Goal: Task Accomplishment & Management: Complete application form

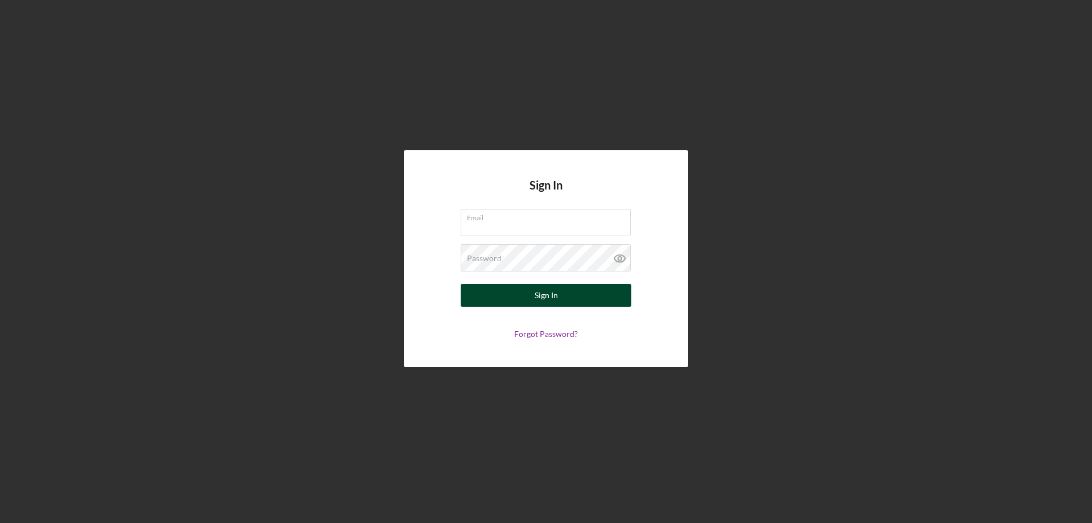
type input "[EMAIL_ADDRESS][DOMAIN_NAME]"
click at [543, 294] on div "Sign In" at bounding box center [546, 295] width 23 height 23
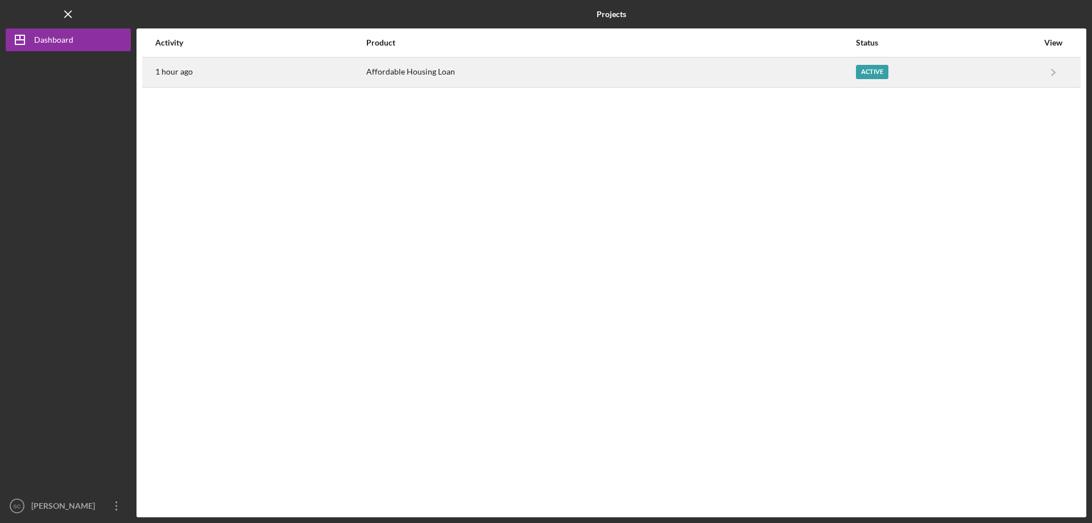
click at [865, 74] on div "Active" at bounding box center [872, 72] width 32 height 14
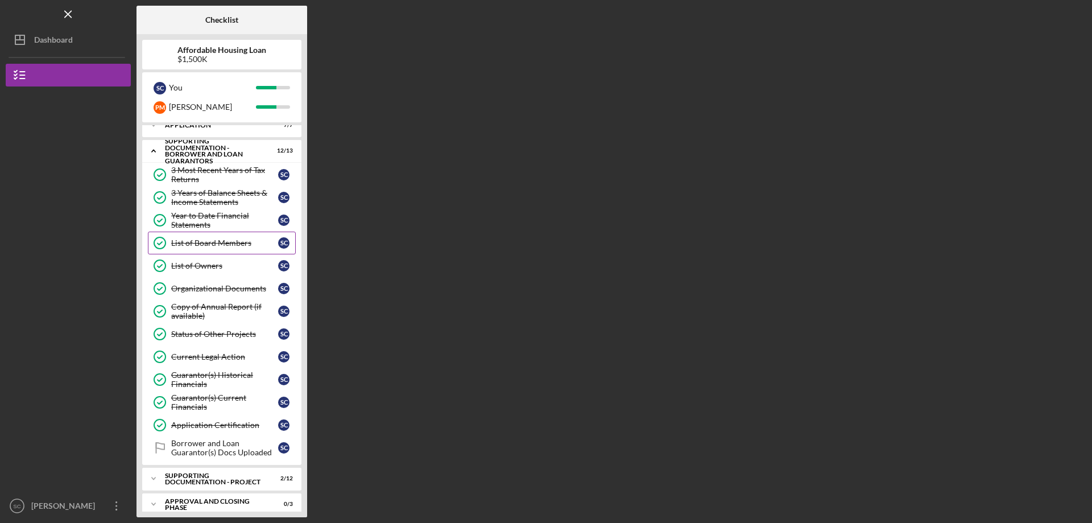
scroll to position [21, 0]
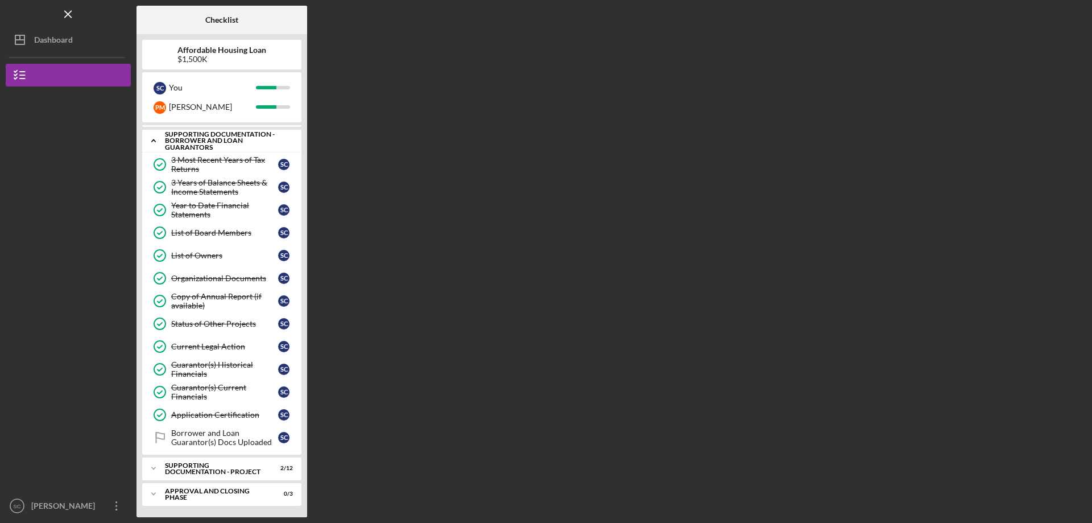
click at [154, 141] on icon "Icon/Expander" at bounding box center [153, 140] width 23 height 23
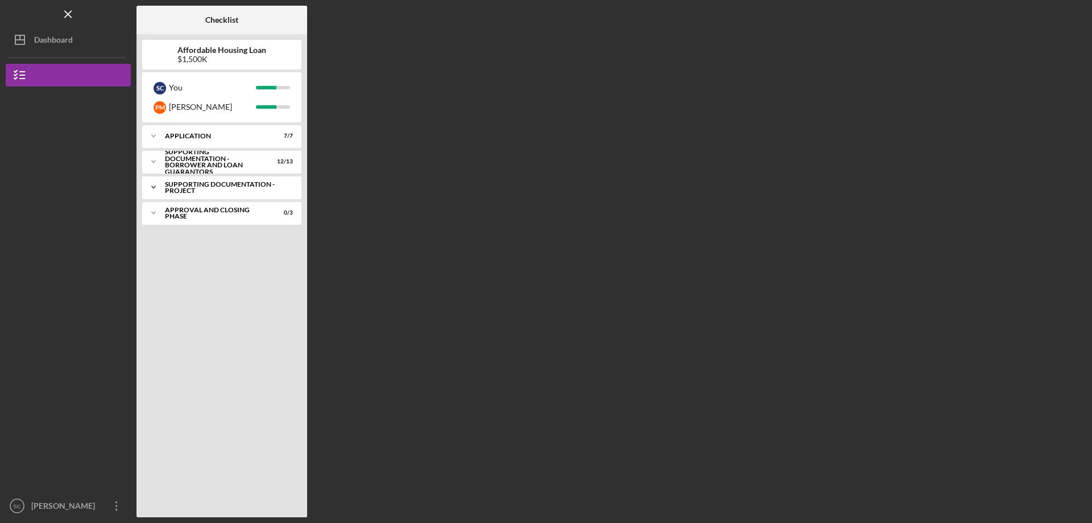
click at [154, 189] on icon "Icon/Expander" at bounding box center [153, 187] width 23 height 23
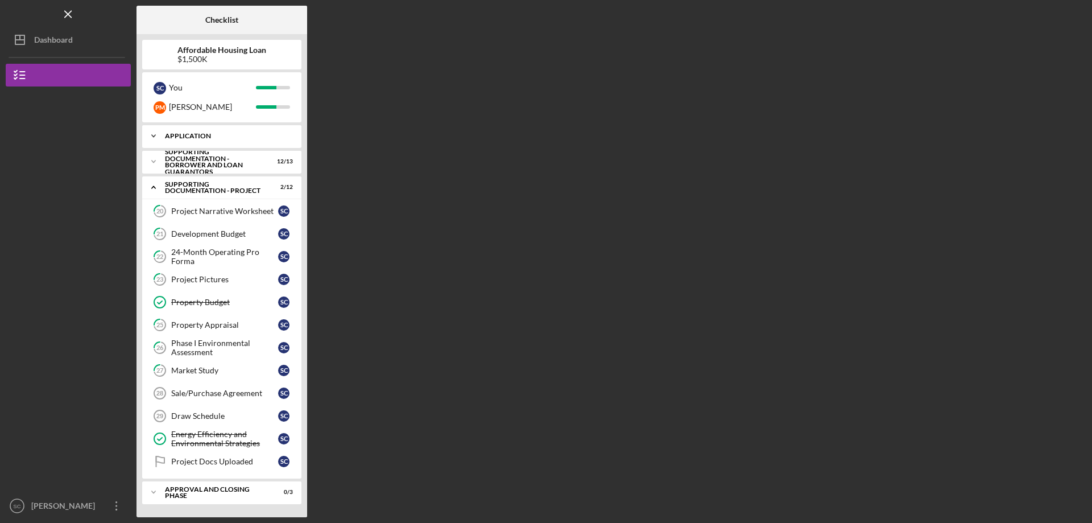
click at [150, 135] on icon "Icon/Expander" at bounding box center [153, 136] width 23 height 23
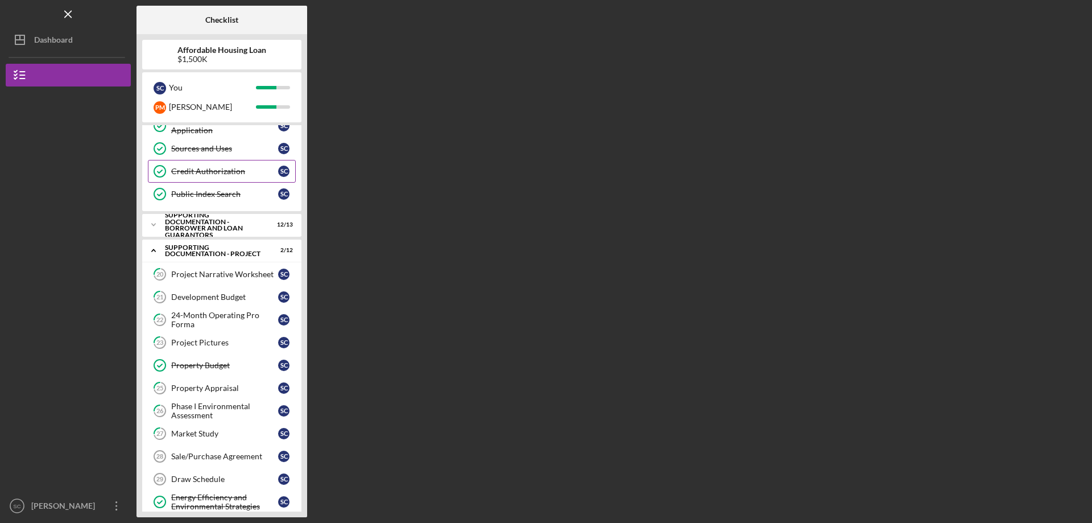
scroll to position [114, 0]
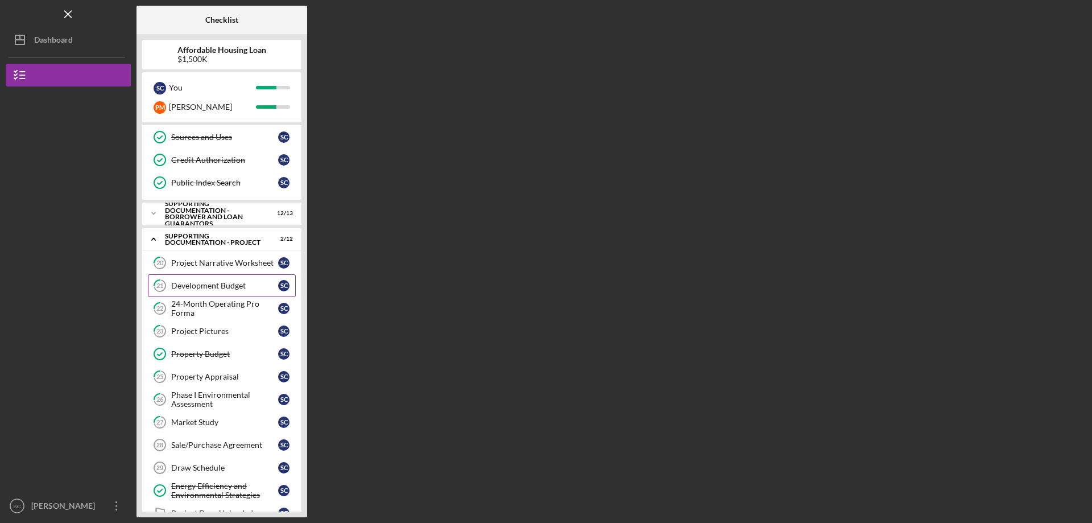
click at [198, 287] on div "Development Budget" at bounding box center [224, 285] width 107 height 9
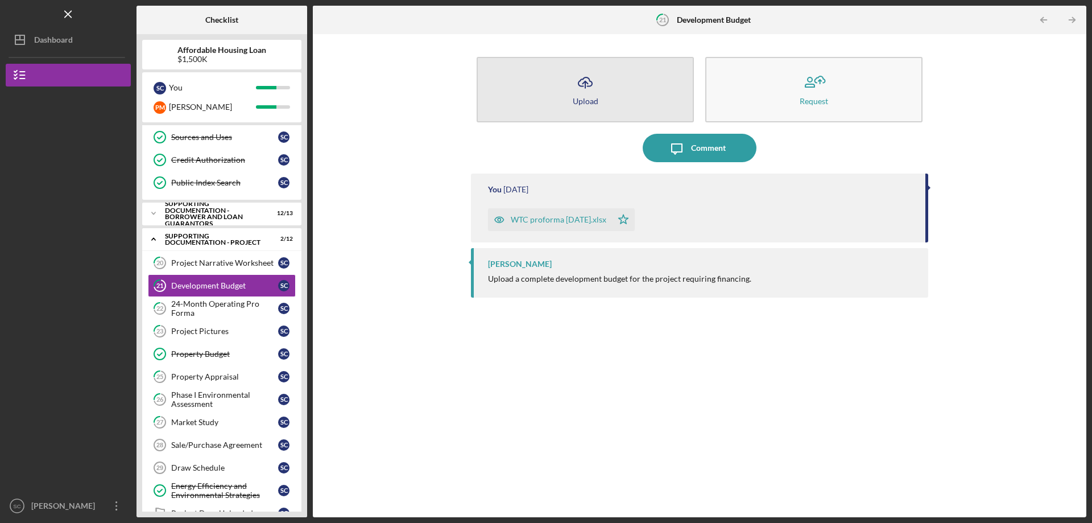
click at [580, 86] on icon "button" at bounding box center [586, 81] width 14 height 9
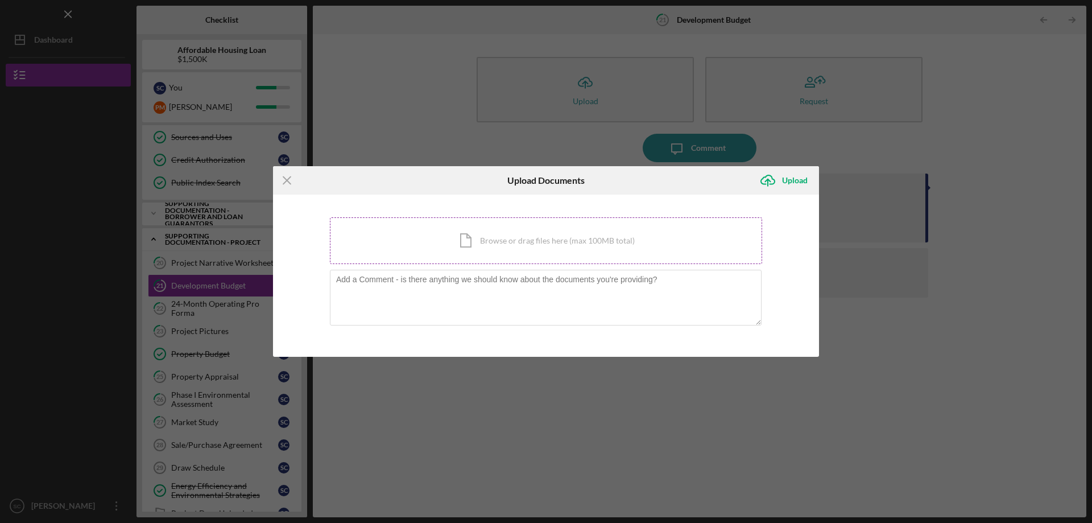
click at [471, 240] on div "Icon/Document Browse or drag files here (max 100MB total) Tap to choose files o…" at bounding box center [546, 240] width 432 height 47
click at [506, 244] on div "Icon/Document Browse or drag files here (max 100MB total) Tap to choose files o…" at bounding box center [546, 240] width 432 height 47
click at [509, 249] on div "Icon/Document Browse or drag files here (max 100MB total) Tap to choose files o…" at bounding box center [546, 240] width 432 height 47
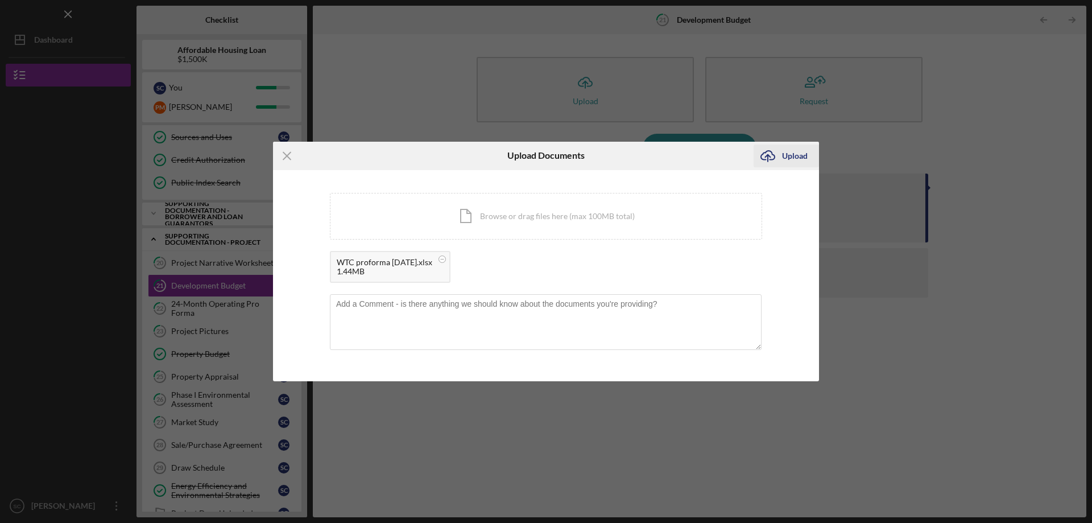
click at [785, 155] on div "Upload" at bounding box center [795, 156] width 26 height 23
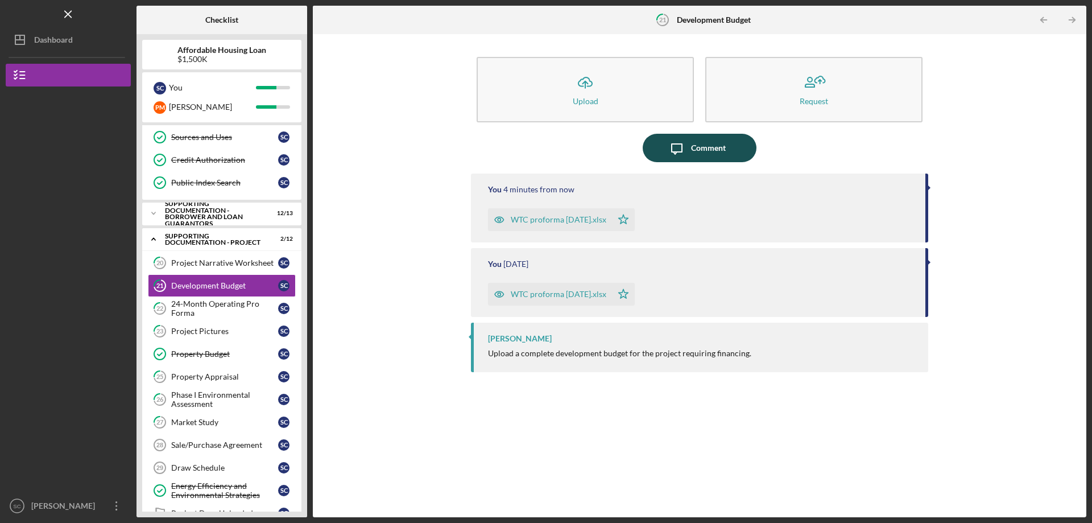
click at [696, 155] on div "Comment" at bounding box center [708, 148] width 35 height 28
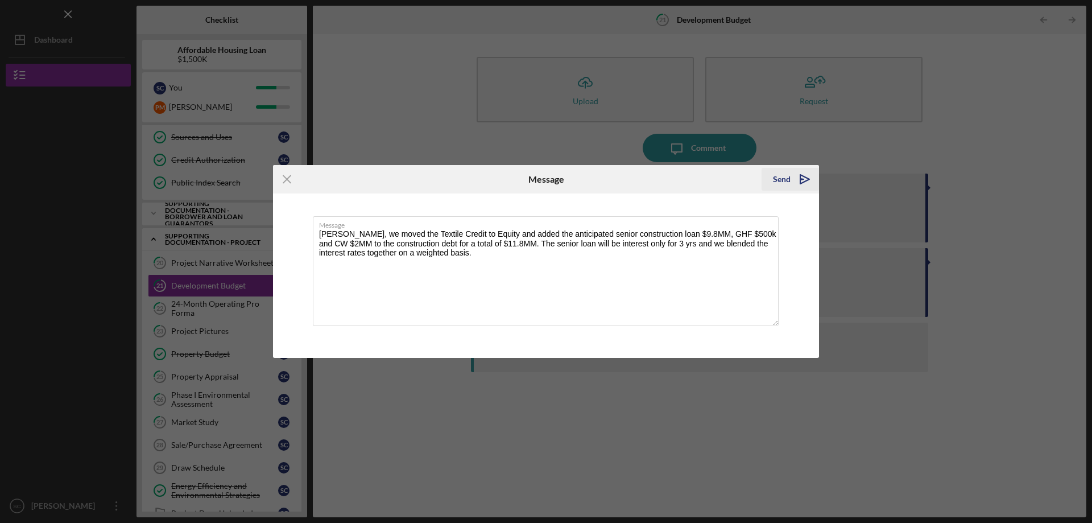
type textarea "[PERSON_NAME], we moved the Textile Credit to Equity and added the anticipated …"
click at [803, 176] on icon "Icon/icon-invite-send" at bounding box center [805, 179] width 28 height 28
